Goal: Information Seeking & Learning: Check status

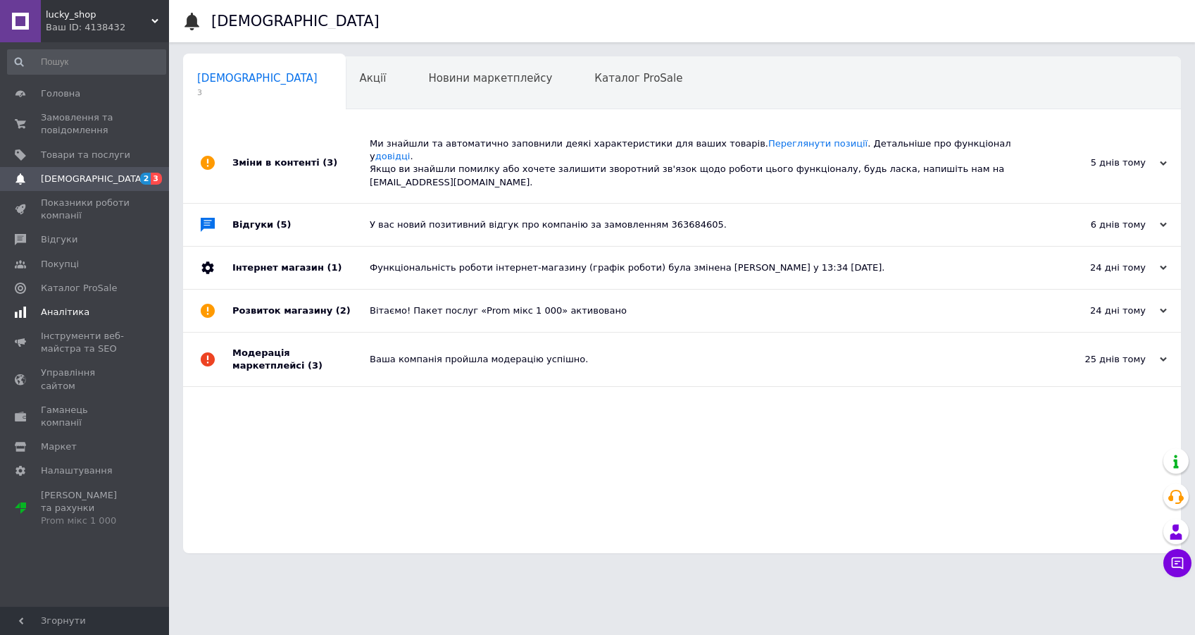
click at [48, 309] on span "Аналітика" at bounding box center [65, 312] width 49 height 13
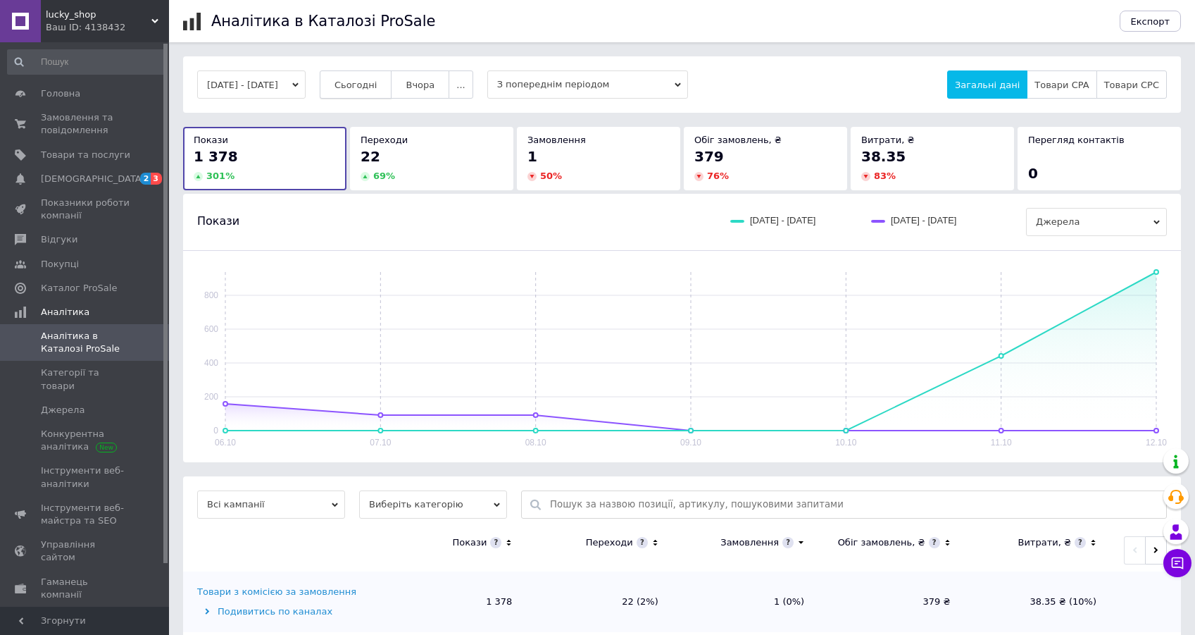
click at [378, 82] on span "Сьогодні" at bounding box center [356, 85] width 43 height 11
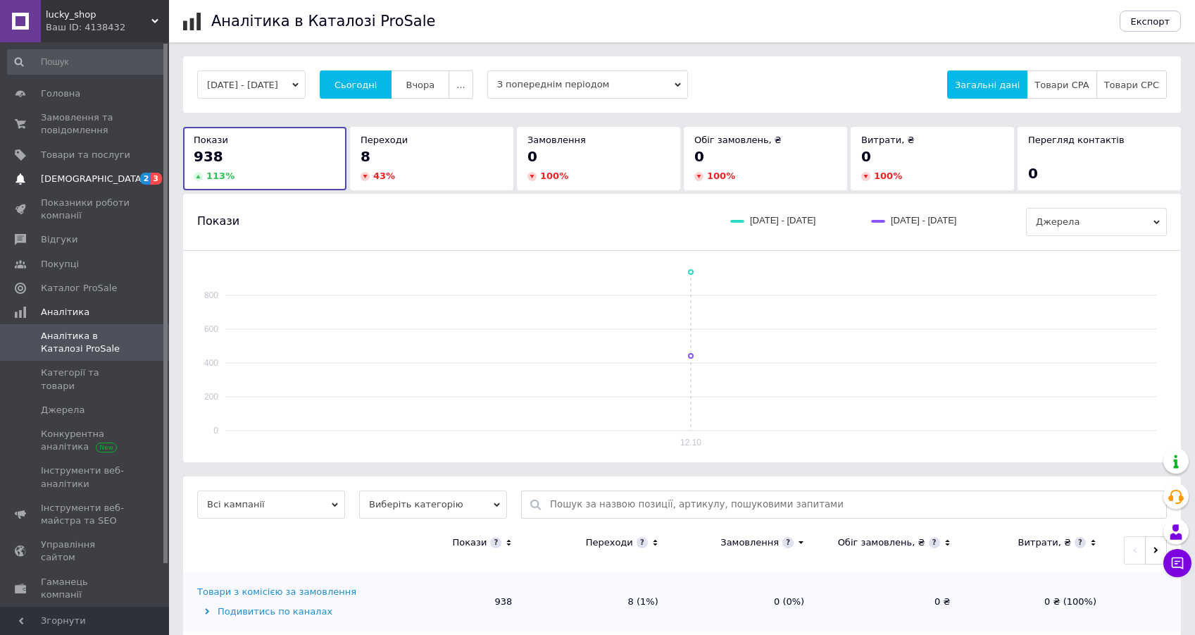
click at [54, 175] on span "[DEMOGRAPHIC_DATA]" at bounding box center [93, 179] width 104 height 13
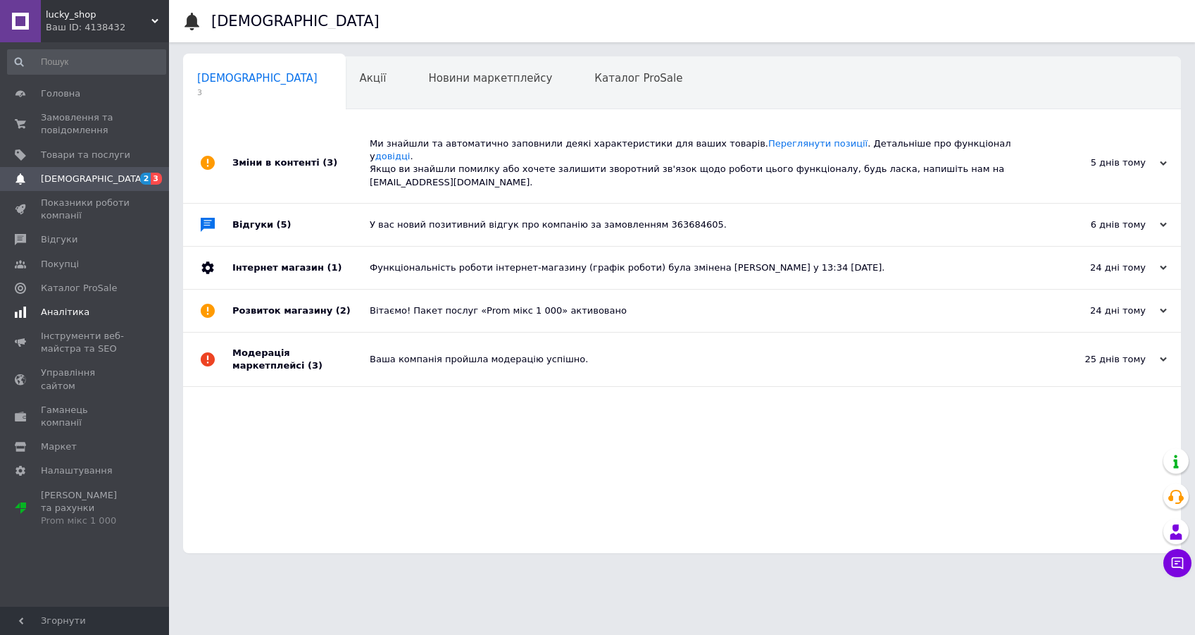
click at [73, 317] on span "Аналітика" at bounding box center [65, 312] width 49 height 13
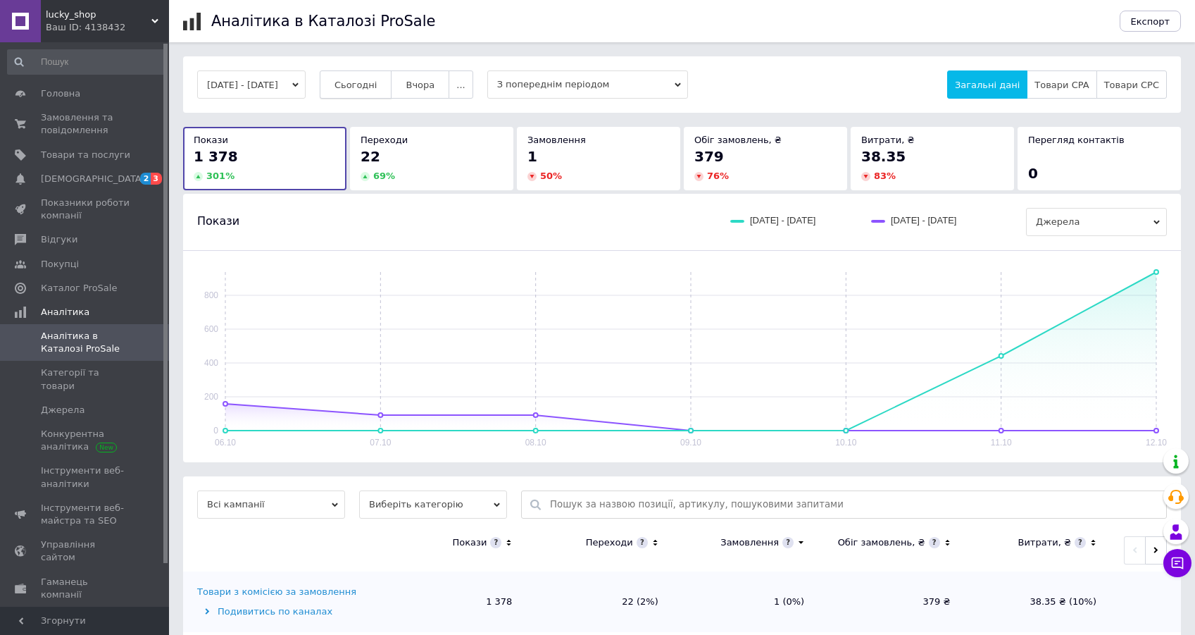
click at [378, 87] on span "Сьогодні" at bounding box center [356, 85] width 43 height 11
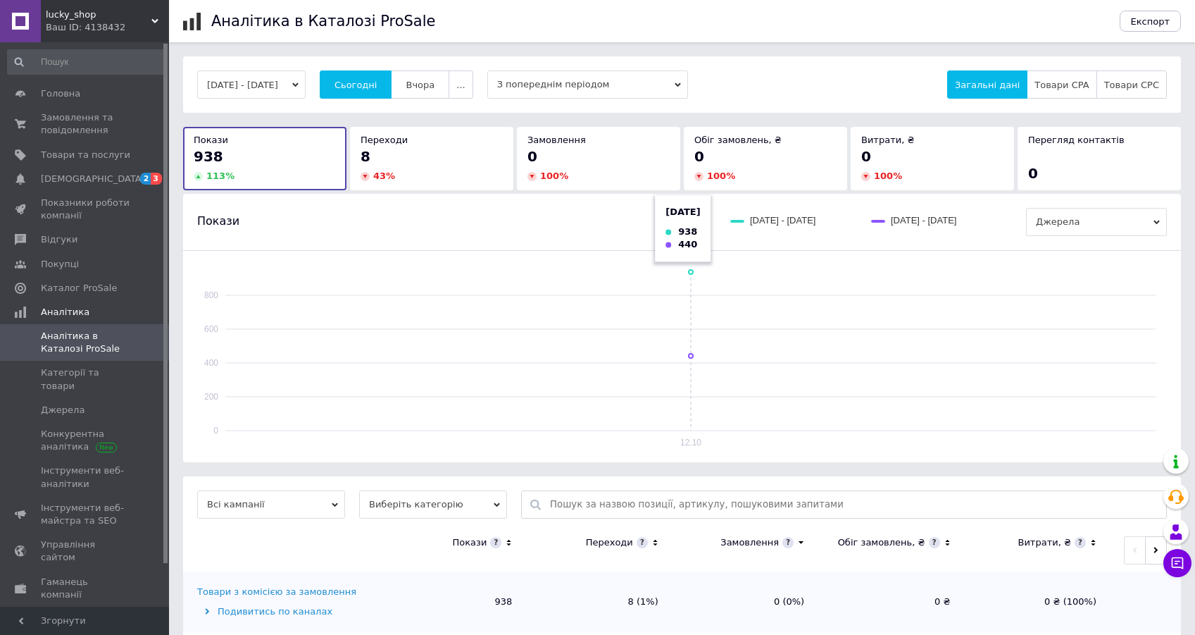
scroll to position [25, 0]
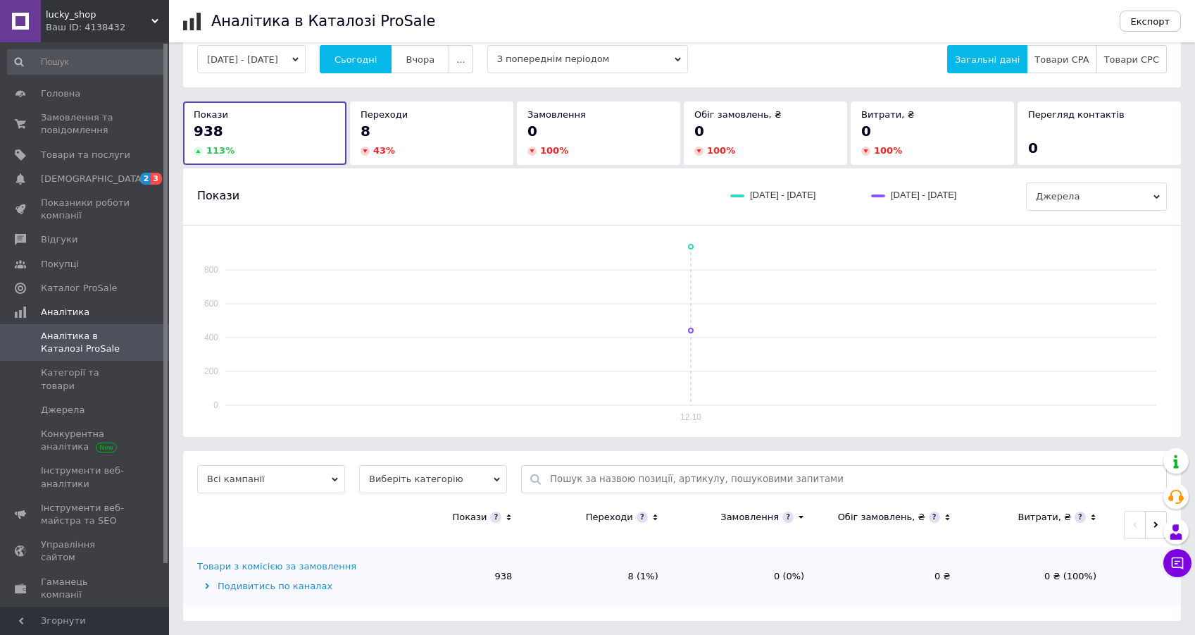
click at [237, 566] on div "Товари з комісією за замовлення" at bounding box center [276, 566] width 159 height 13
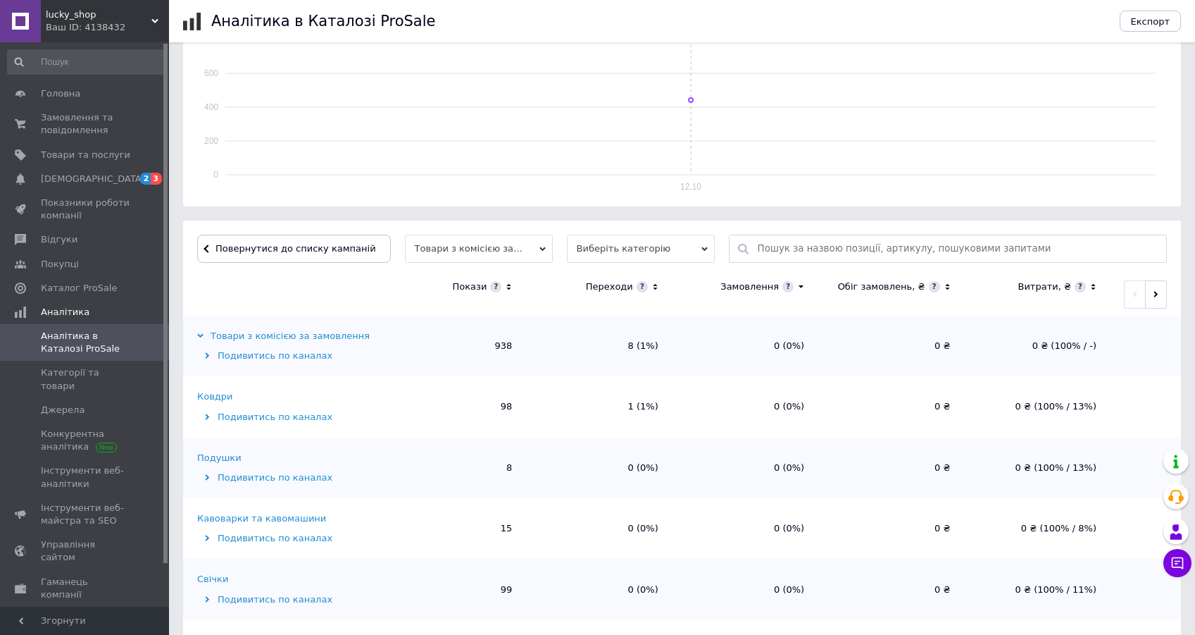
scroll to position [266, 0]
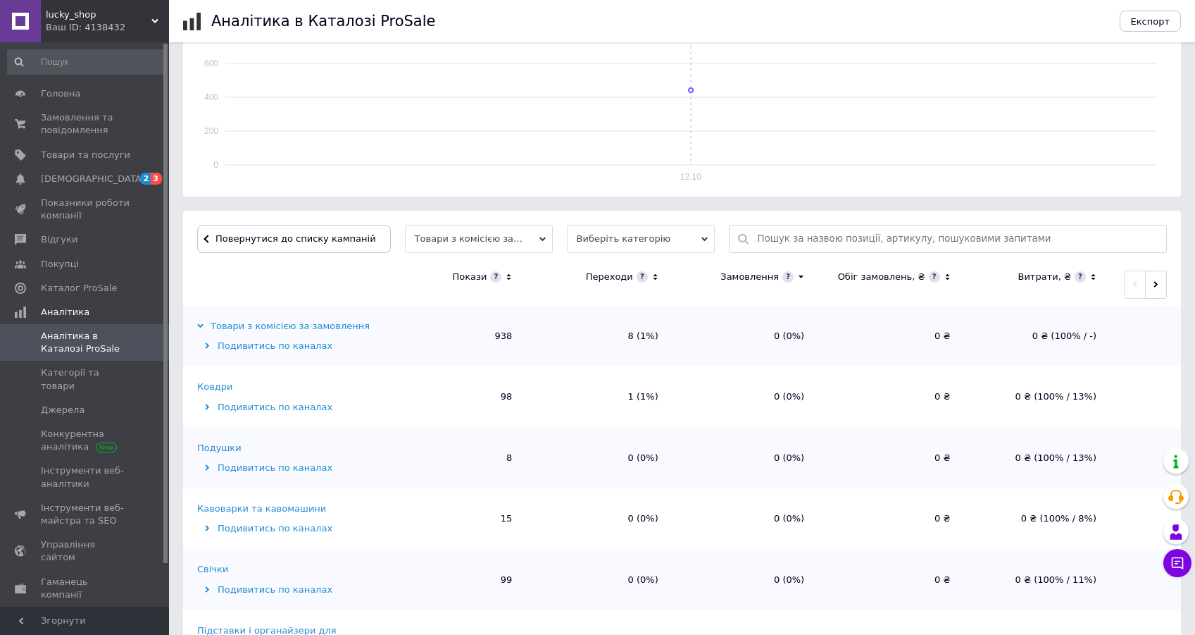
click at [509, 277] on icon at bounding box center [508, 277] width 9 height 12
click at [509, 277] on icon at bounding box center [508, 276] width 5 height 3
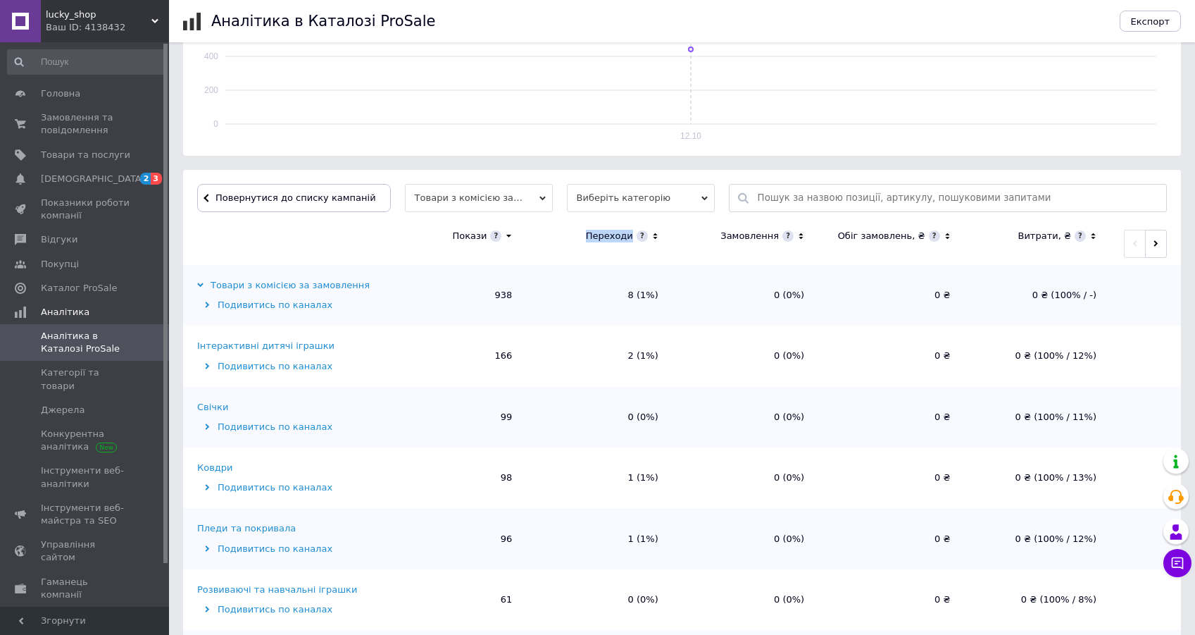
scroll to position [0, 0]
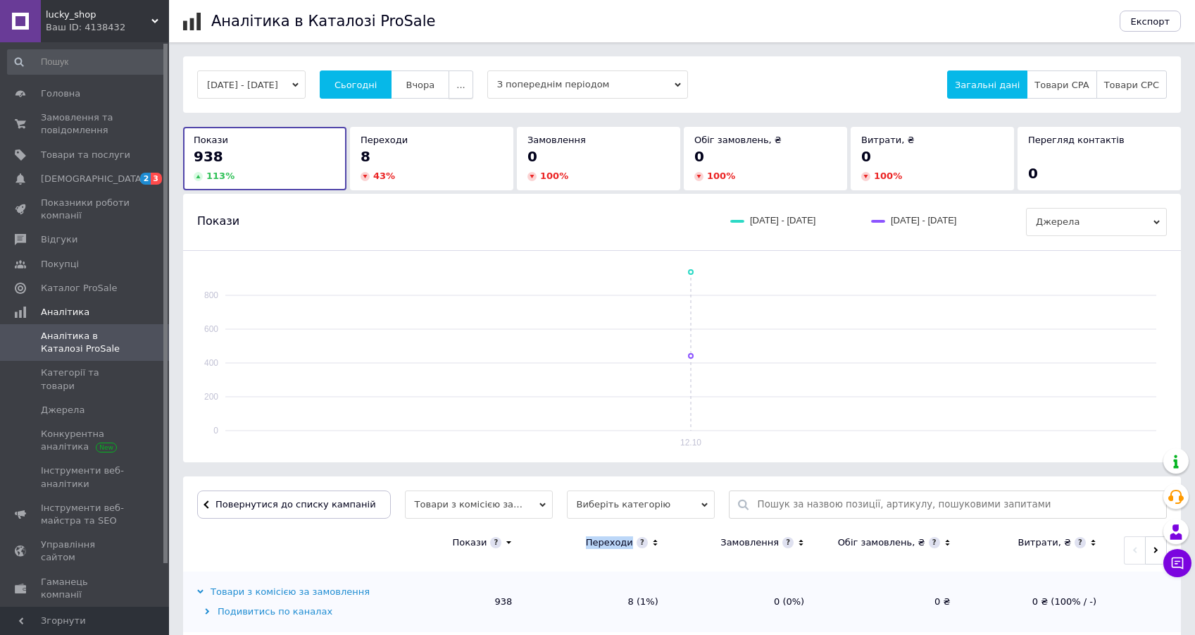
click at [473, 77] on button "..." at bounding box center [461, 84] width 24 height 28
click at [473, 110] on button "Місяць" at bounding box center [434, 112] width 80 height 28
